Goal: Information Seeking & Learning: Check status

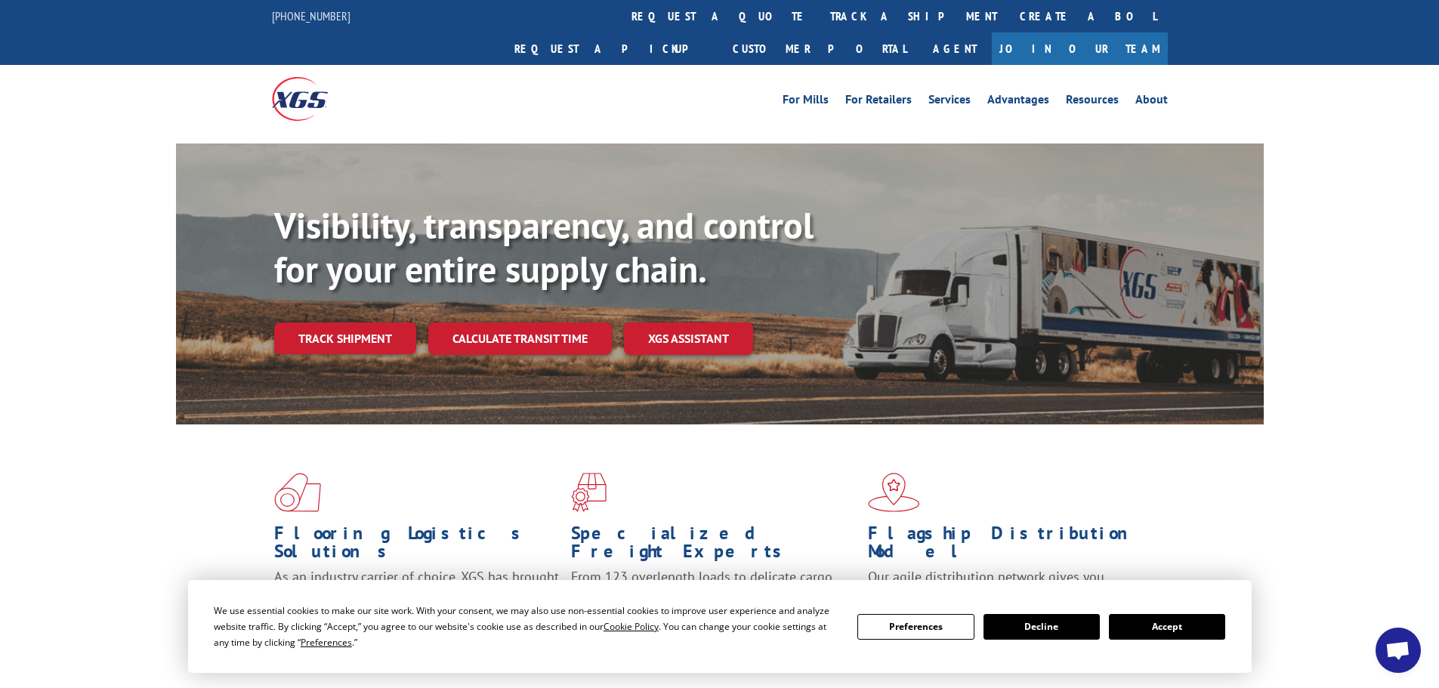
click at [336, 323] on link "Track shipment" at bounding box center [345, 339] width 142 height 32
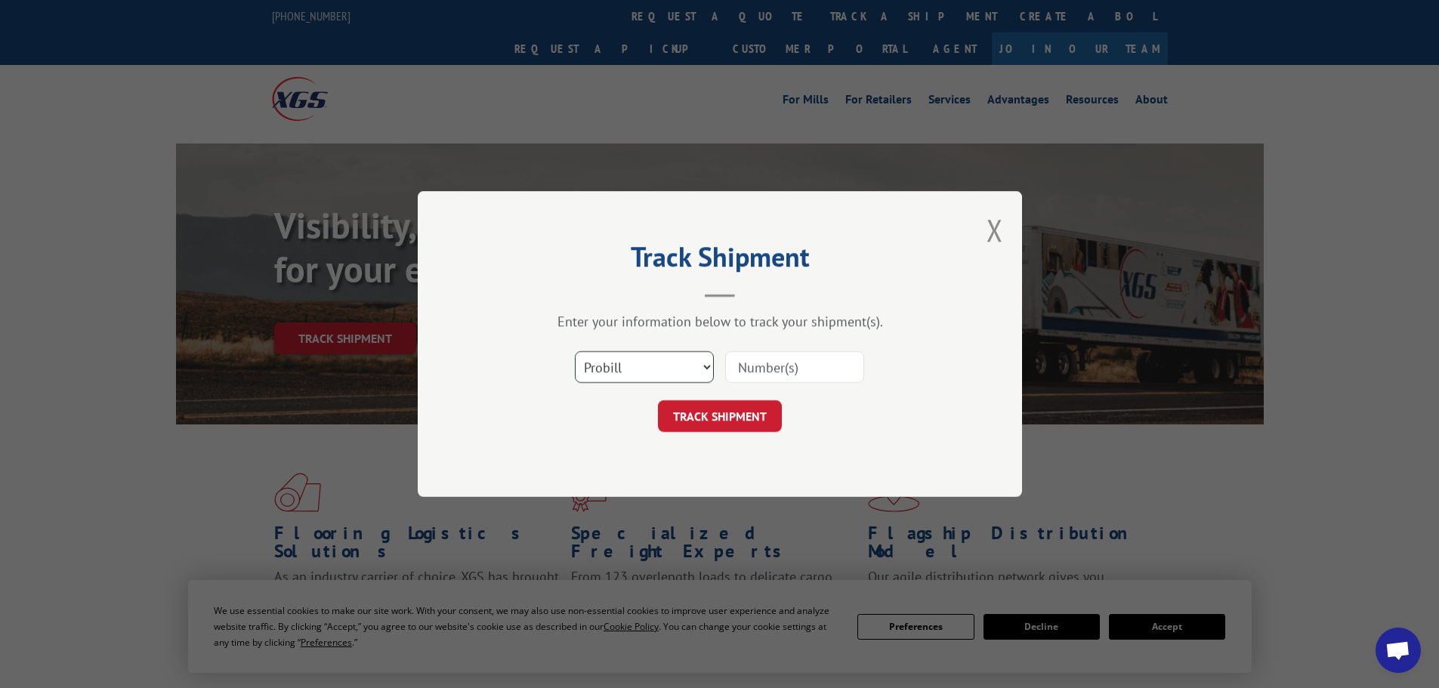
click at [673, 363] on select "Select category... Probill BOL PO" at bounding box center [644, 367] width 139 height 32
select select "bol"
click at [575, 351] on select "Select category... Probill BOL PO" at bounding box center [644, 367] width 139 height 32
click at [762, 366] on input at bounding box center [794, 367] width 139 height 32
paste input "6019189"
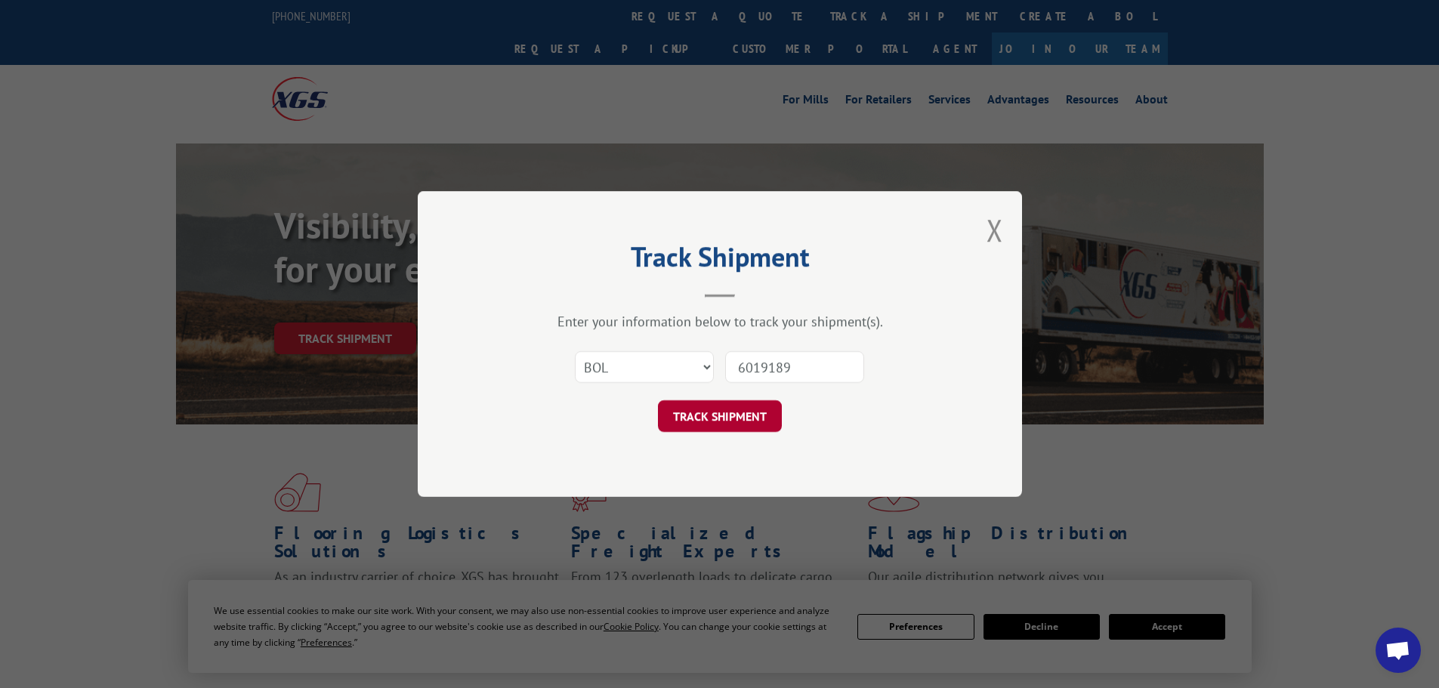
type input "6019189"
click at [724, 419] on button "TRACK SHIPMENT" at bounding box center [720, 416] width 124 height 32
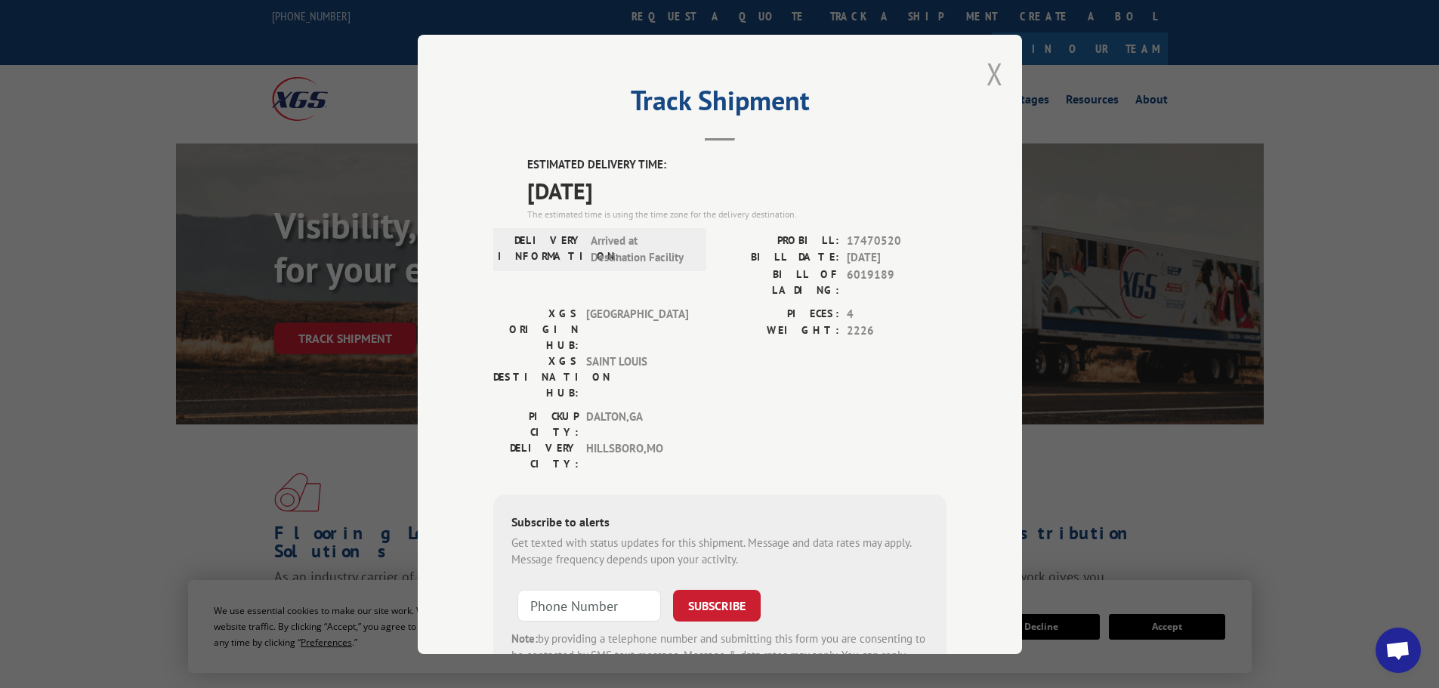
click at [987, 66] on button "Close modal" at bounding box center [995, 74] width 17 height 40
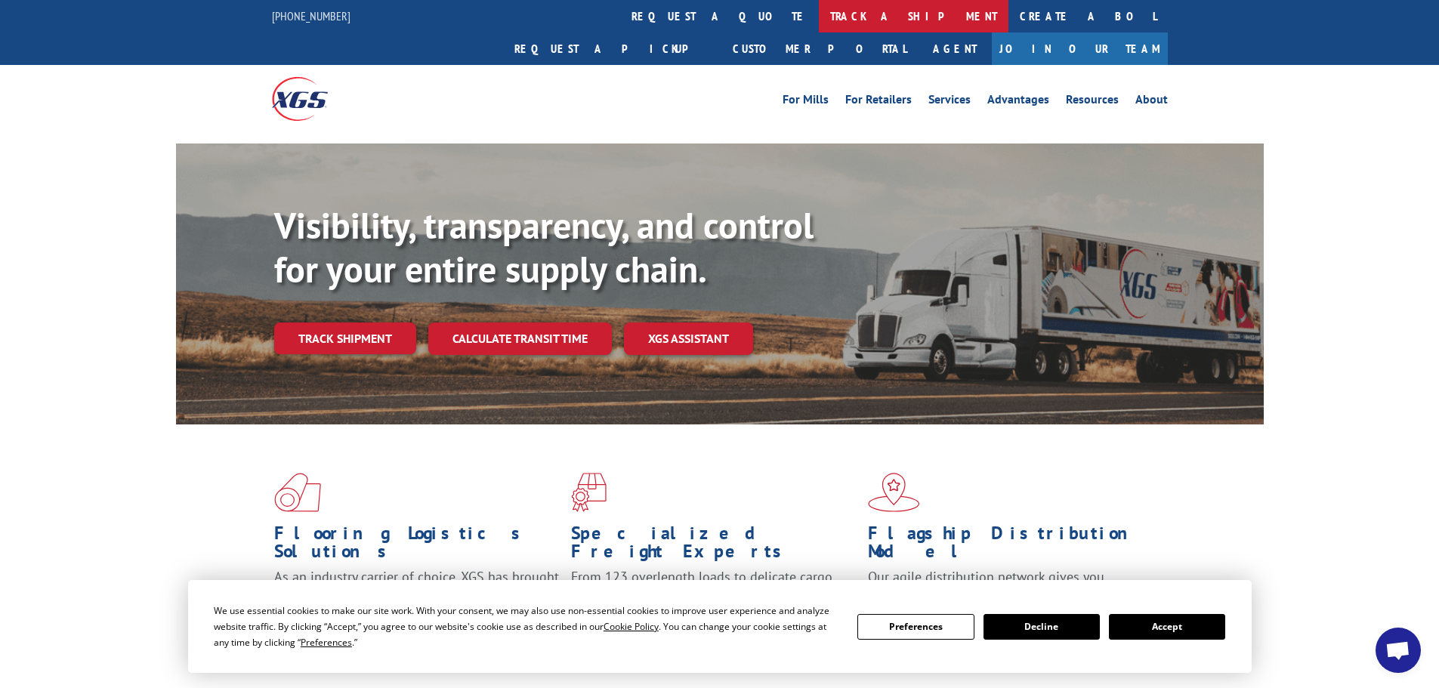
click at [819, 11] on link "track a shipment" at bounding box center [914, 16] width 190 height 32
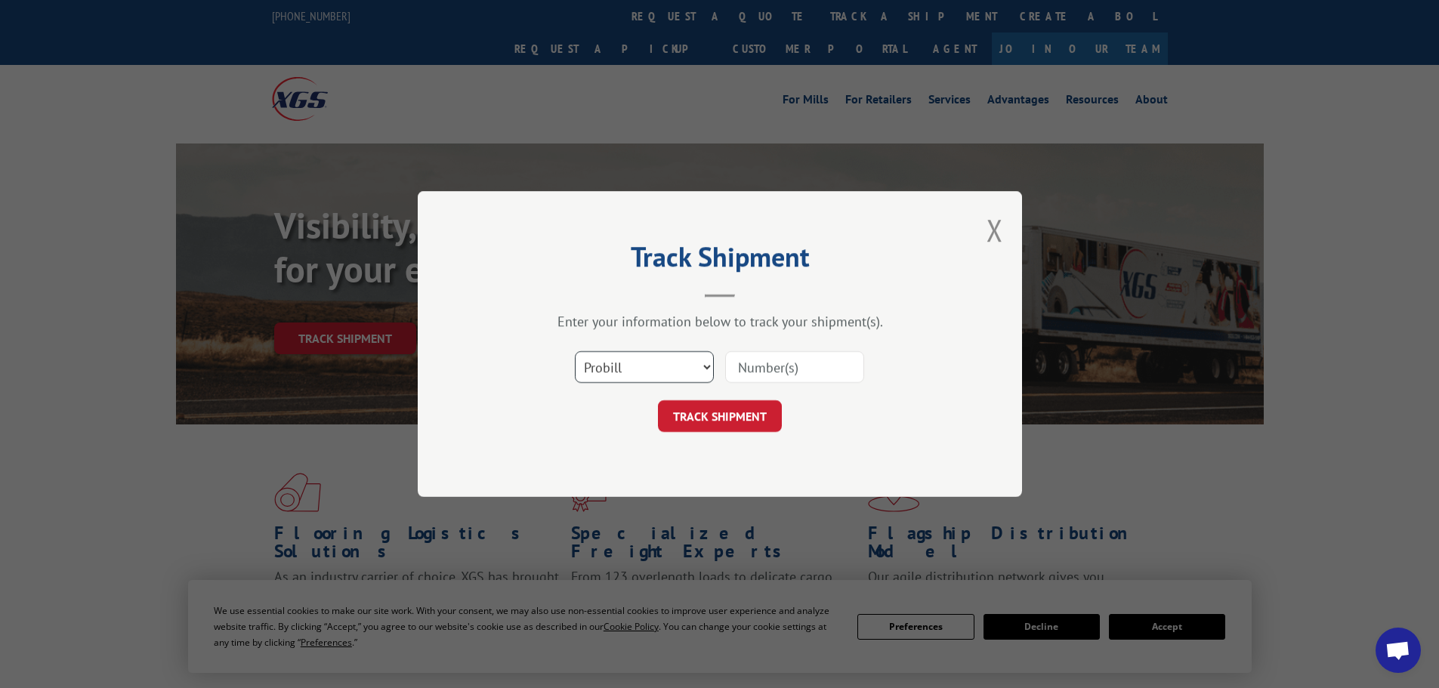
click at [647, 375] on select "Select category... Probill BOL PO" at bounding box center [644, 367] width 139 height 32
select select "bol"
click at [575, 351] on select "Select category... Probill BOL PO" at bounding box center [644, 367] width 139 height 32
click at [798, 369] on input at bounding box center [794, 367] width 139 height 32
paste input "6009779"
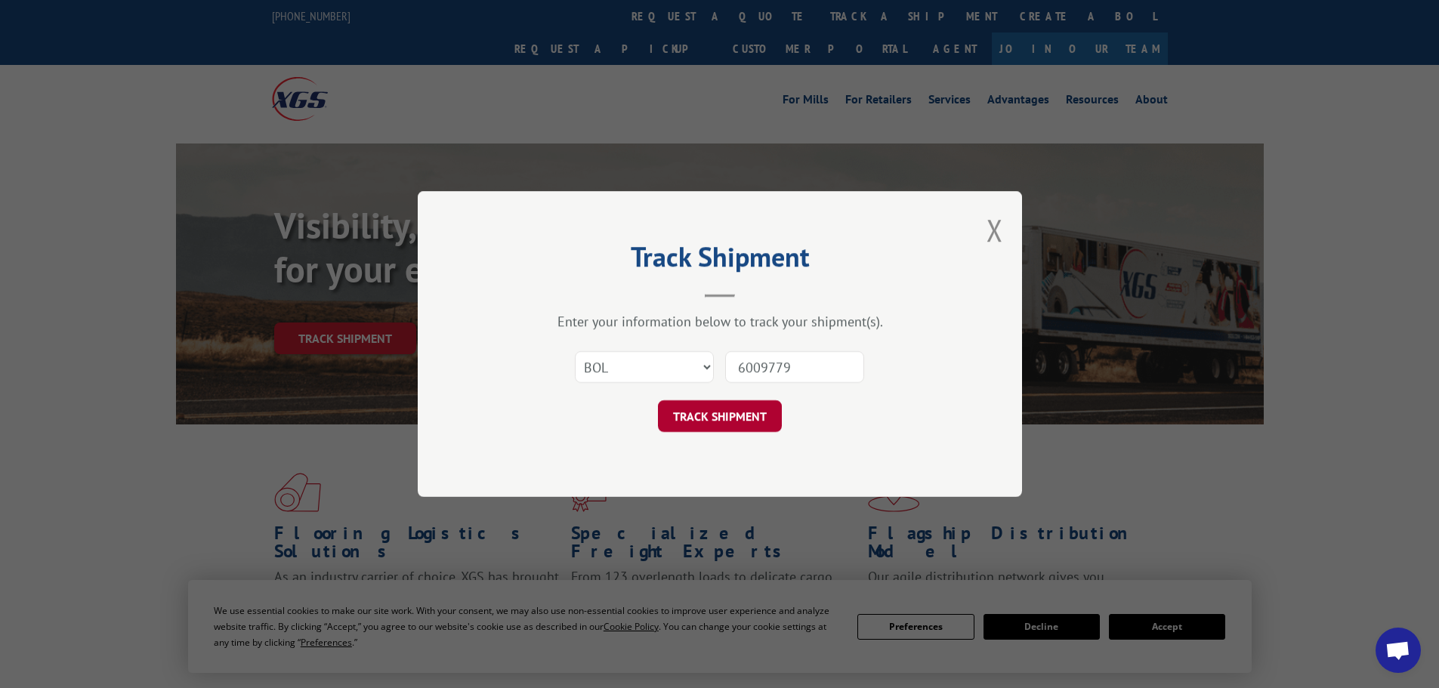
type input "6009779"
click at [739, 420] on button "TRACK SHIPMENT" at bounding box center [720, 416] width 124 height 32
